Goal: Contribute content: Contribute content

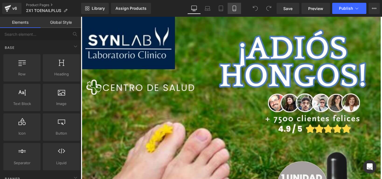
click at [237, 12] on link "Mobile" at bounding box center [234, 8] width 13 height 11
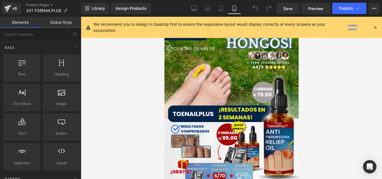
click at [373, 27] on icon at bounding box center [375, 27] width 5 height 5
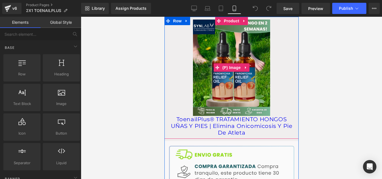
scroll to position [592, 0]
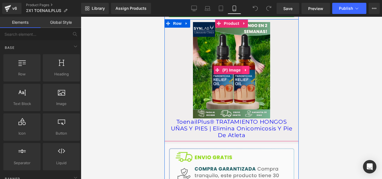
click at [244, 68] on icon at bounding box center [246, 70] width 4 height 4
click at [207, 122] on link "ToenailPlus® TRATAMIENTO HONGOS UÑAS Y PIES | Elimina Onicomicosis Y Pie De Atl…" at bounding box center [231, 129] width 129 height 20
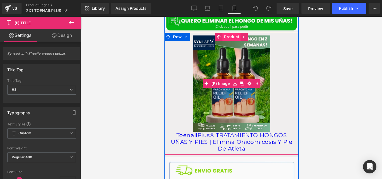
scroll to position [578, 0]
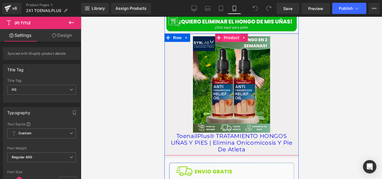
click at [229, 34] on span "Product" at bounding box center [231, 38] width 18 height 8
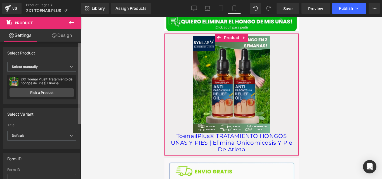
click at [79, 64] on b at bounding box center [79, 83] width 3 height 81
click at [70, 67] on icon at bounding box center [71, 66] width 3 height 3
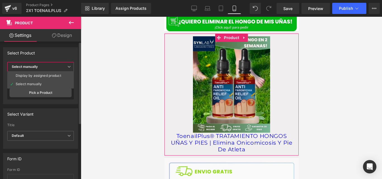
click at [69, 69] on span "Select manually" at bounding box center [40, 67] width 67 height 10
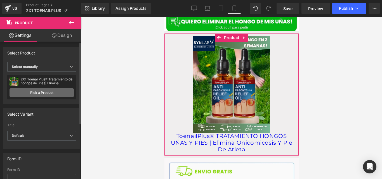
click at [46, 90] on link "Pick a Product" at bounding box center [42, 92] width 64 height 9
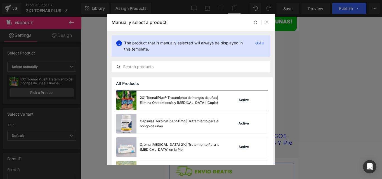
click at [197, 101] on div "2X1 ToenailPlus® Tratamiento de hongos de uñas| Elimina Onicomicosis y [MEDICAL…" at bounding box center [182, 100] width 84 height 10
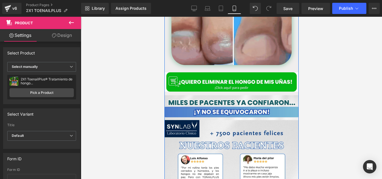
scroll to position [299, 0]
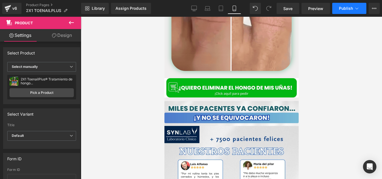
click at [358, 10] on icon at bounding box center [357, 9] width 6 height 6
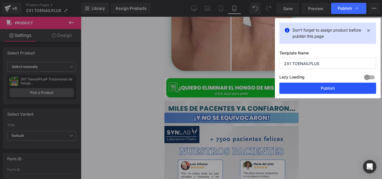
click at [298, 92] on button "Publish" at bounding box center [328, 88] width 97 height 11
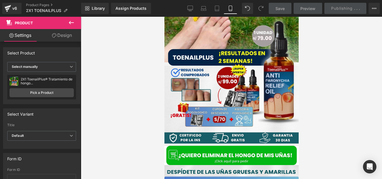
scroll to position [0, 0]
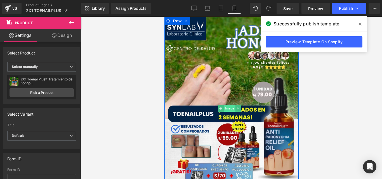
click at [234, 105] on span "Image" at bounding box center [230, 108] width 12 height 7
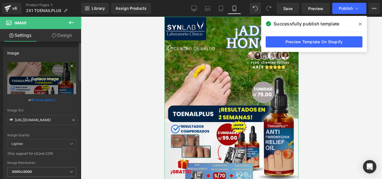
click at [54, 84] on link "Replace Image" at bounding box center [41, 78] width 69 height 32
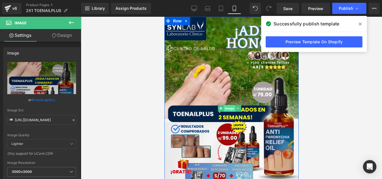
click at [229, 107] on span "Image" at bounding box center [230, 108] width 12 height 7
click at [73, 121] on icon at bounding box center [74, 120] width 2 height 2
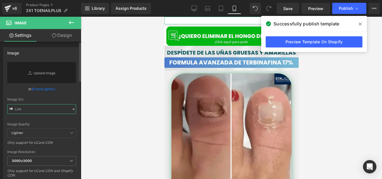
click at [59, 109] on input "text" at bounding box center [41, 109] width 69 height 10
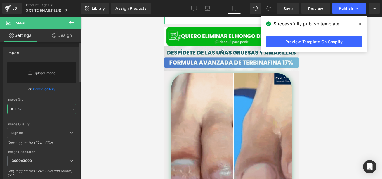
paste input "[URL][DOMAIN_NAME]"
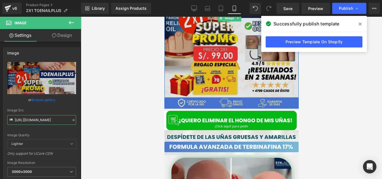
scroll to position [90, 0]
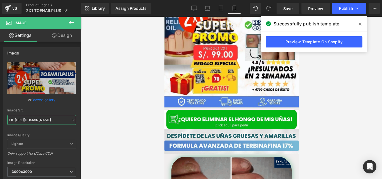
type input "[URL][DOMAIN_NAME]"
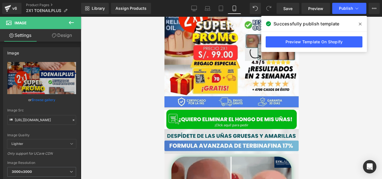
click at [360, 24] on icon at bounding box center [360, 24] width 3 height 4
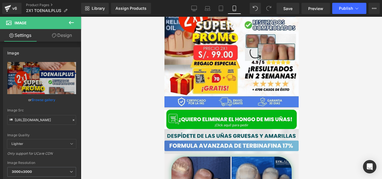
scroll to position [0, 0]
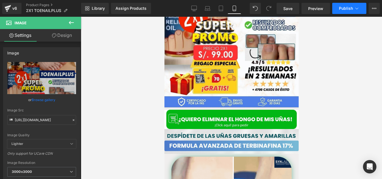
click at [347, 10] on span "Publish" at bounding box center [346, 8] width 14 height 4
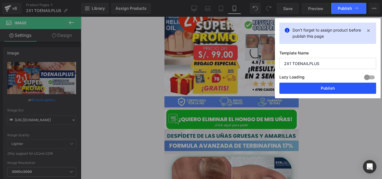
click at [300, 87] on button "Publish" at bounding box center [328, 88] width 97 height 11
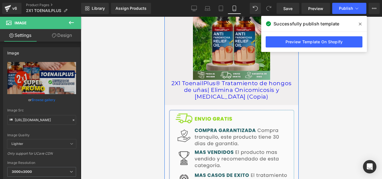
scroll to position [625, 0]
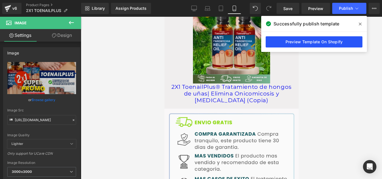
click at [296, 41] on link "Preview Template On Shopify" at bounding box center [314, 41] width 97 height 11
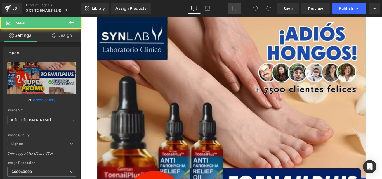
click at [229, 10] on link "Mobile" at bounding box center [234, 8] width 13 height 11
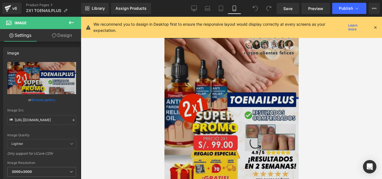
click at [203, 77] on img at bounding box center [231, 107] width 134 height 181
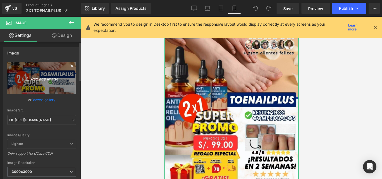
click at [46, 79] on icon "Replace Image" at bounding box center [41, 78] width 45 height 7
type input "C:\fakepath\Diseño sin título (8) (1).jpg"
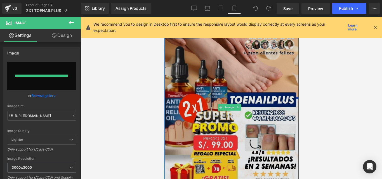
type input "https://ucarecdn.com/ae1d5992-fe74-42b9-85e6-06e4765d8482/-/format/auto/-/previ…"
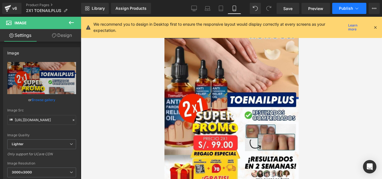
click at [352, 8] on span "Publish" at bounding box center [346, 8] width 14 height 4
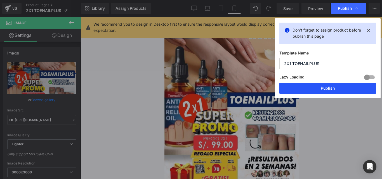
click at [310, 94] on button "Publish" at bounding box center [328, 88] width 97 height 11
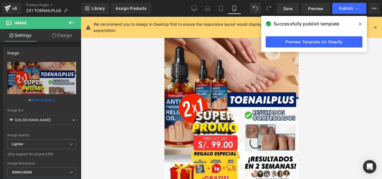
click at [359, 24] on span at bounding box center [360, 24] width 9 height 9
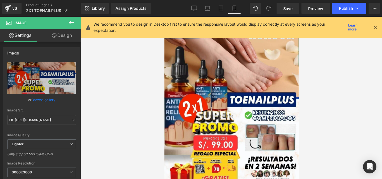
click at [374, 30] on icon at bounding box center [375, 27] width 5 height 5
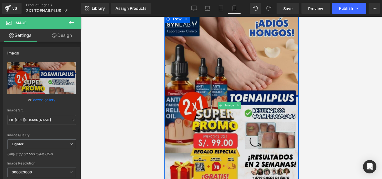
scroll to position [1, 0]
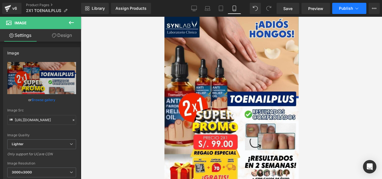
click at [345, 13] on button "Publish" at bounding box center [349, 8] width 34 height 11
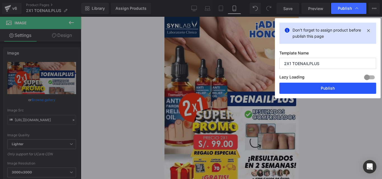
click at [302, 88] on button "Publish" at bounding box center [328, 88] width 97 height 11
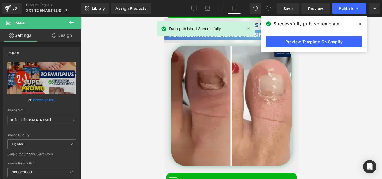
scroll to position [202, 0]
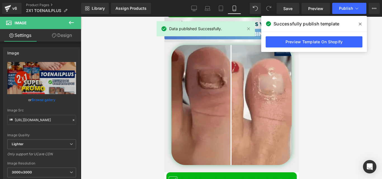
click at [359, 27] on span at bounding box center [360, 24] width 9 height 9
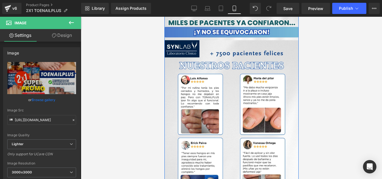
scroll to position [391, 0]
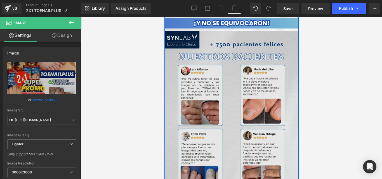
click at [224, 101] on img at bounding box center [231, 112] width 134 height 163
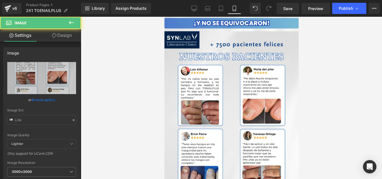
type input "https://cdn.shopify.com/s/files/1/0714/8539/1005/files/Posteo_de_Instagram_Prod…"
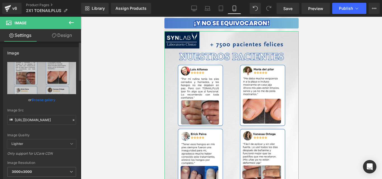
click at [72, 121] on icon at bounding box center [74, 120] width 4 height 4
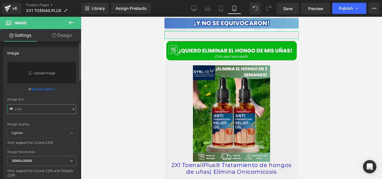
click at [57, 110] on input "text" at bounding box center [41, 109] width 69 height 10
paste input "https://cdn.shopify.com/s/files/1/0714/8539/1005/files/Imagen_de_WhatsApp_2025-…"
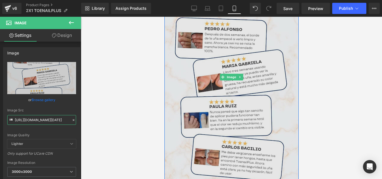
scroll to position [462, 0]
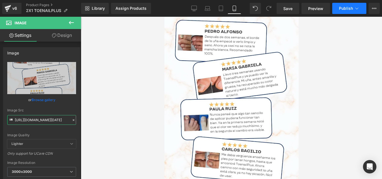
type input "https://cdn.shopify.com/s/files/1/0714/8539/1005/files/Imagen_de_WhatsApp_2025-…"
click at [343, 12] on button "Publish" at bounding box center [349, 8] width 34 height 11
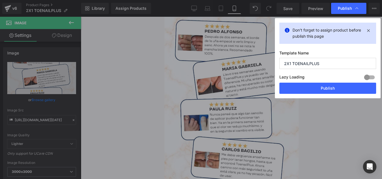
scroll to position [0, 0]
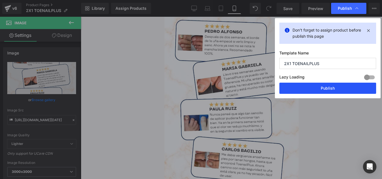
click at [304, 90] on button "Publish" at bounding box center [328, 88] width 97 height 11
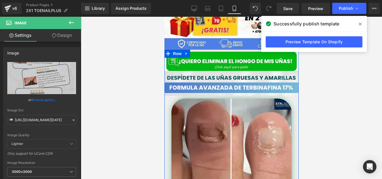
scroll to position [134, 0]
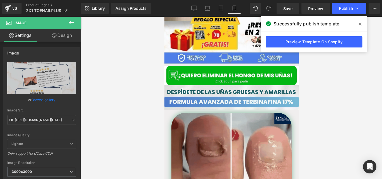
click at [361, 25] on icon at bounding box center [360, 24] width 3 height 4
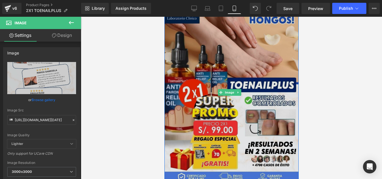
scroll to position [0, 0]
